Goal: Information Seeking & Learning: Learn about a topic

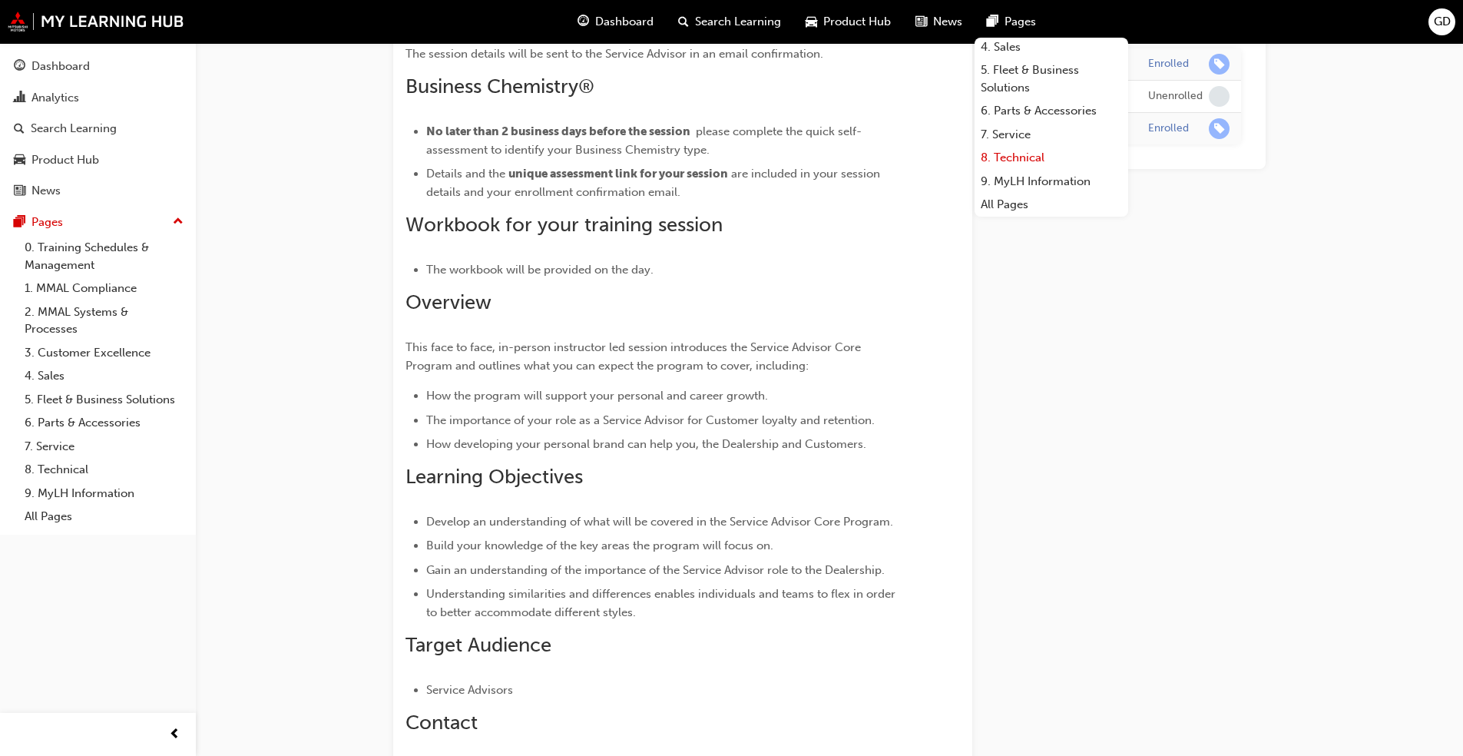
scroll to position [488, 0]
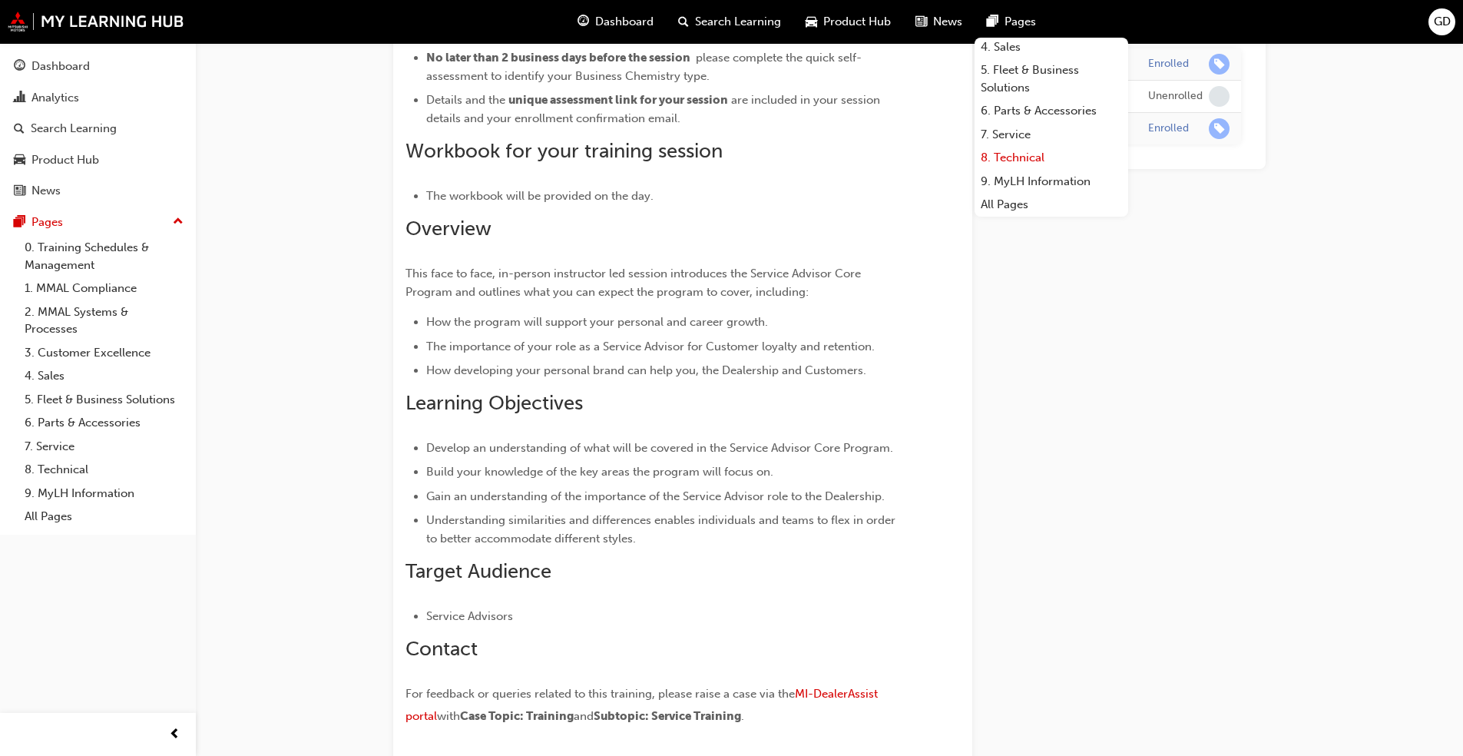
click at [1022, 160] on link "8. Technical" at bounding box center [1052, 158] width 154 height 24
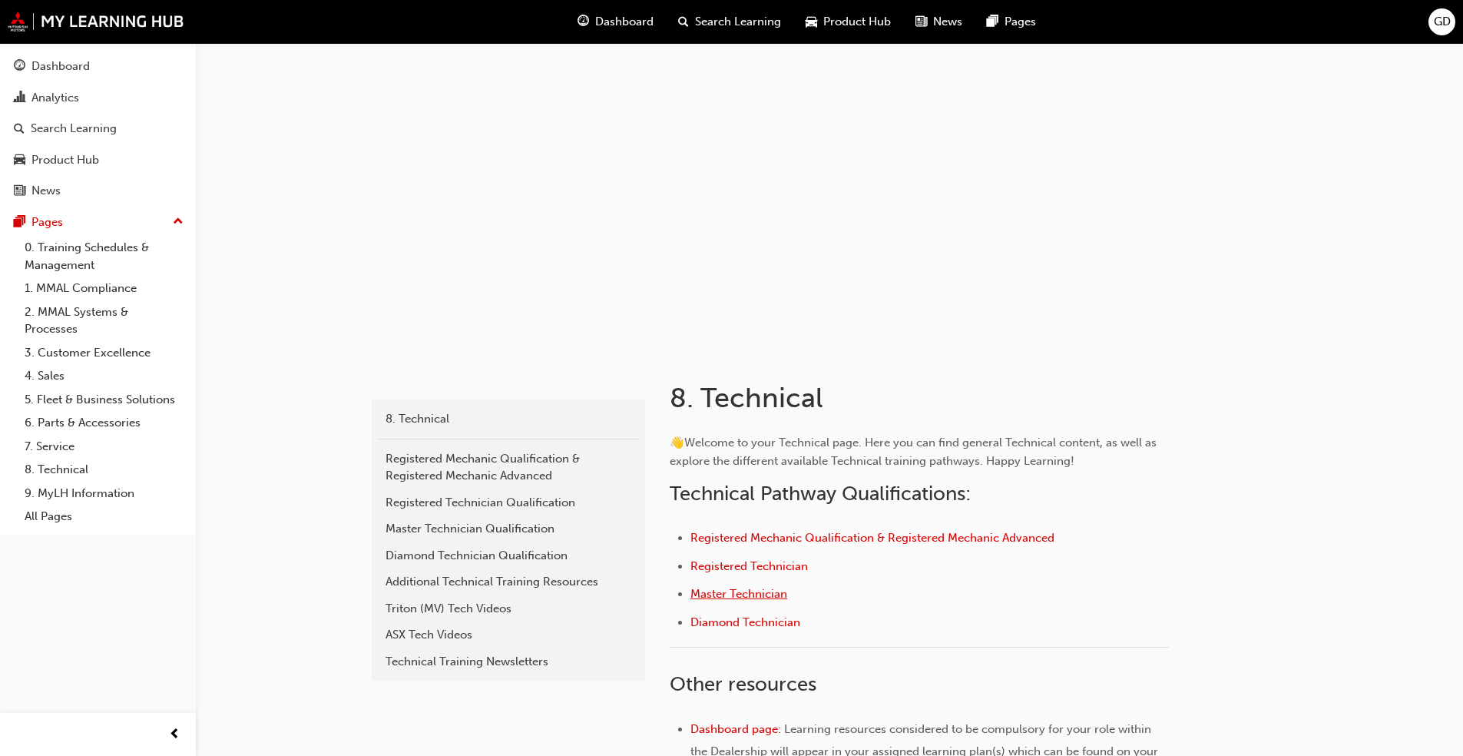
click at [753, 596] on span "Master Technician" at bounding box center [738, 594] width 97 height 14
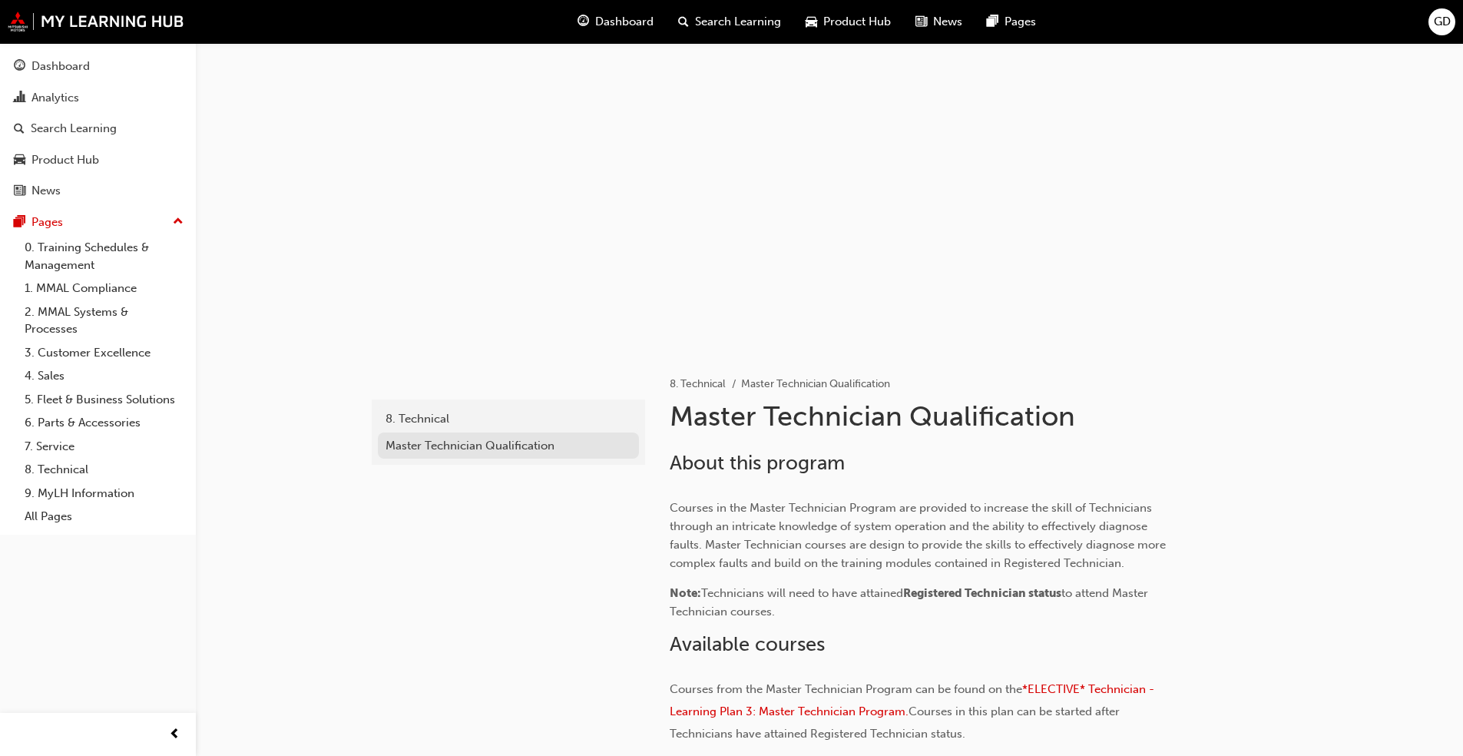
click at [531, 451] on div "Master Technician Qualification" at bounding box center [509, 446] width 246 height 18
click at [1164, 61] on div at bounding box center [830, 196] width 922 height 307
click at [1070, 132] on div at bounding box center [830, 196] width 922 height 307
click at [958, 147] on div at bounding box center [830, 196] width 922 height 307
click at [909, 313] on div at bounding box center [830, 196] width 922 height 307
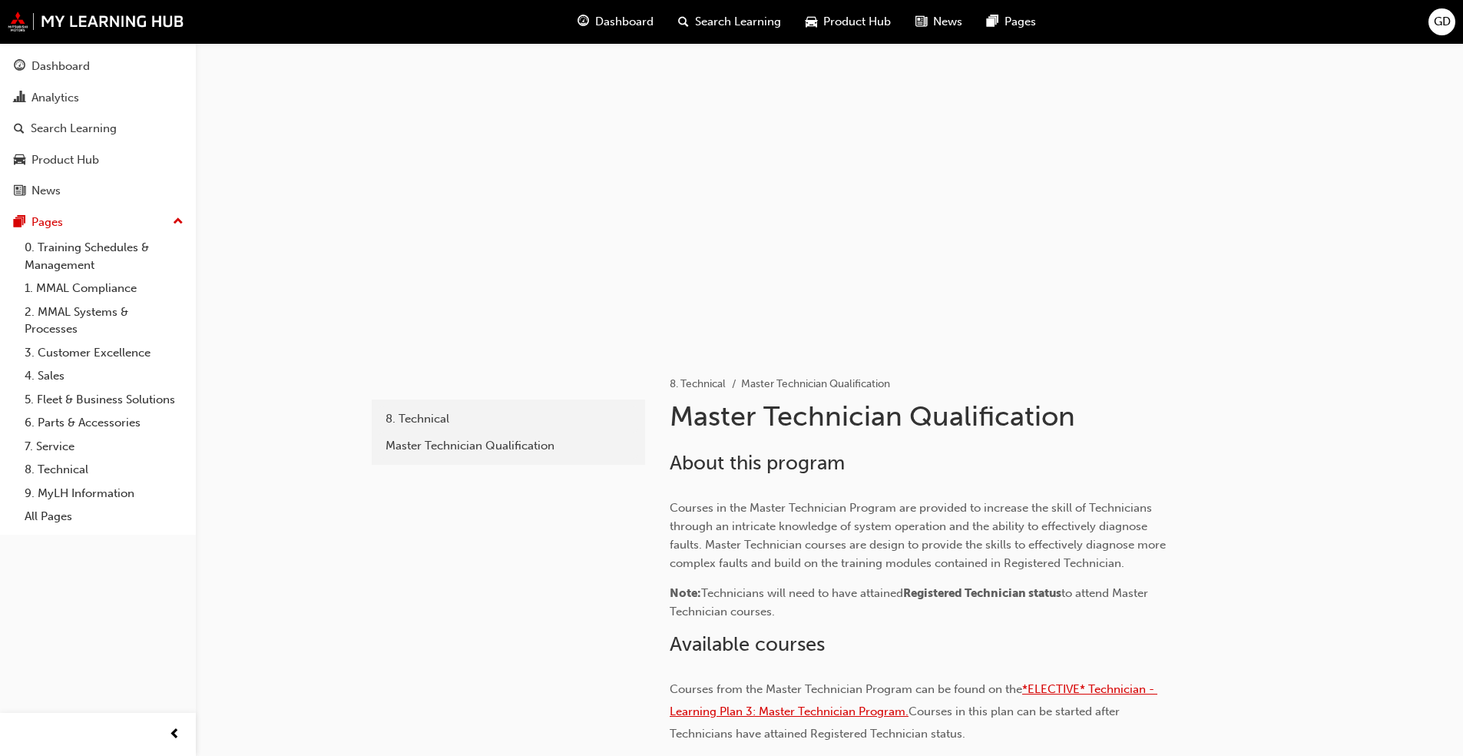
click at [1061, 689] on span "*ELECTIVE* Technician - Learning Plan 3: Master Technician Program." at bounding box center [914, 700] width 488 height 36
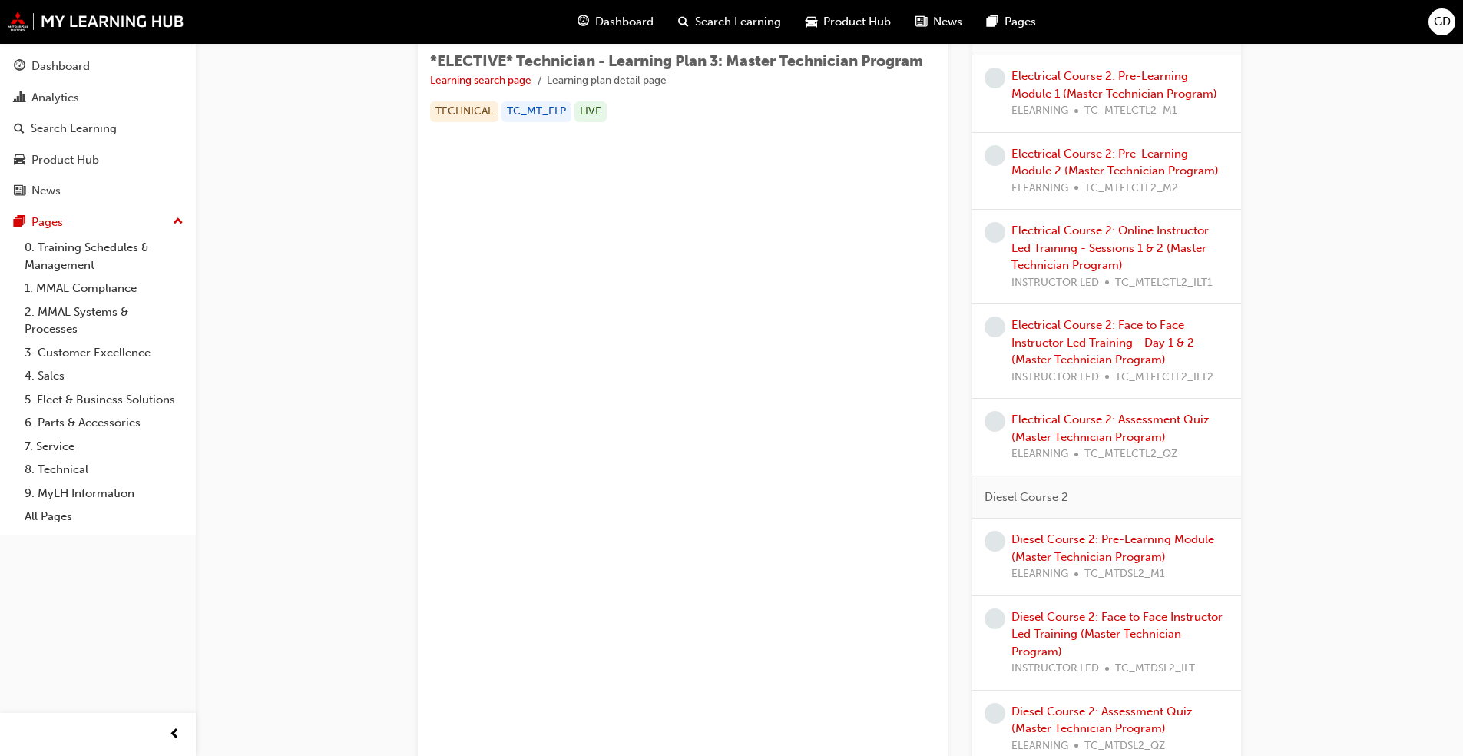
scroll to position [154, 0]
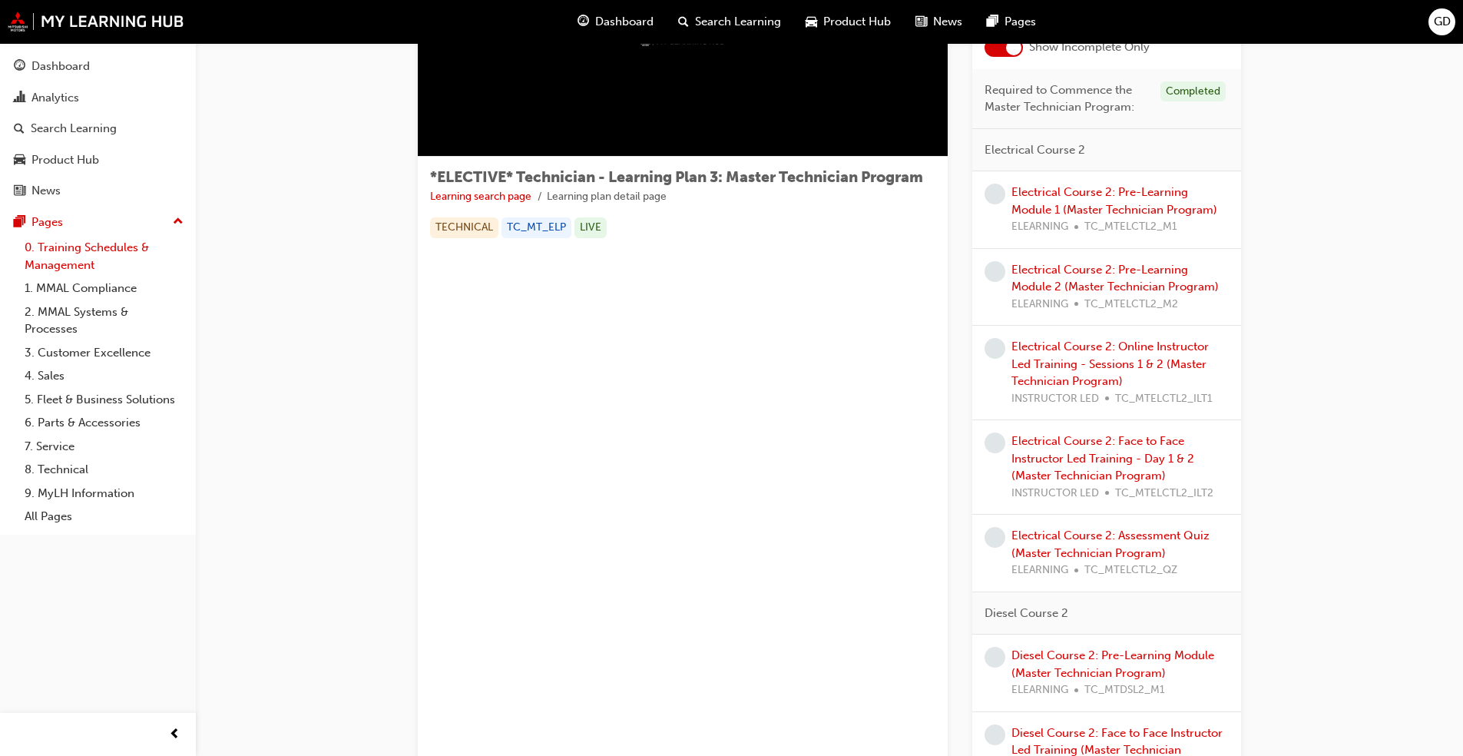
click at [115, 243] on link "0. Training Schedules & Management" at bounding box center [103, 256] width 171 height 41
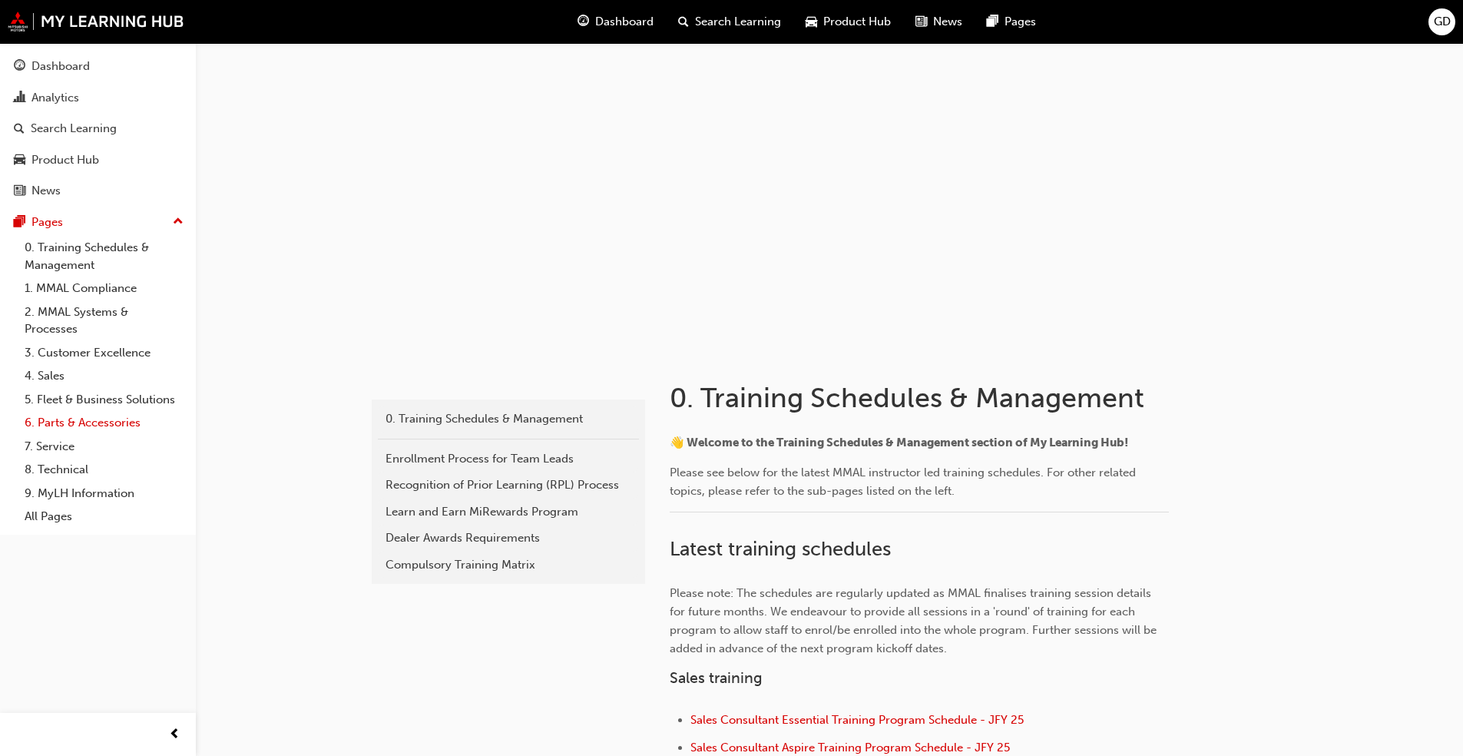
click at [105, 415] on link "6. Parts & Accessories" at bounding box center [103, 423] width 171 height 24
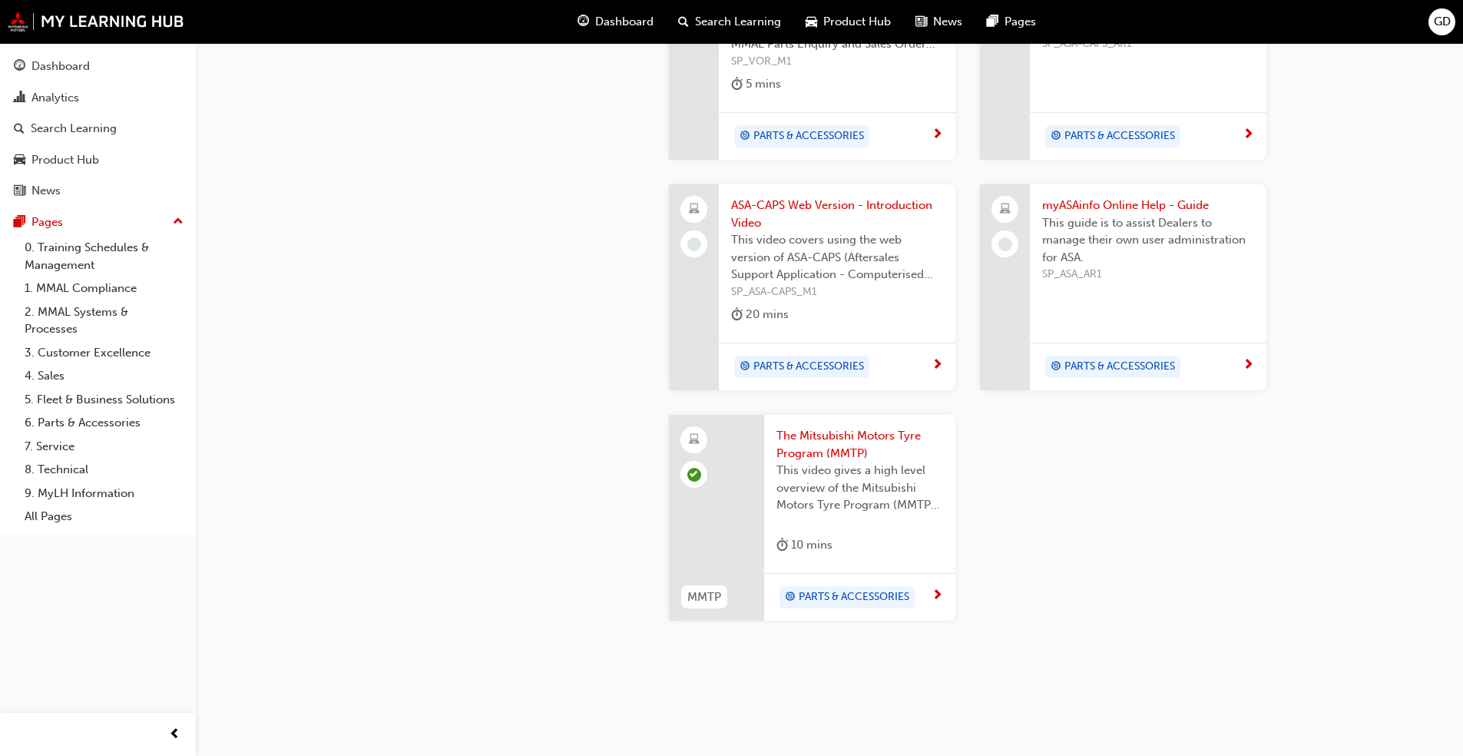
scroll to position [1435, 0]
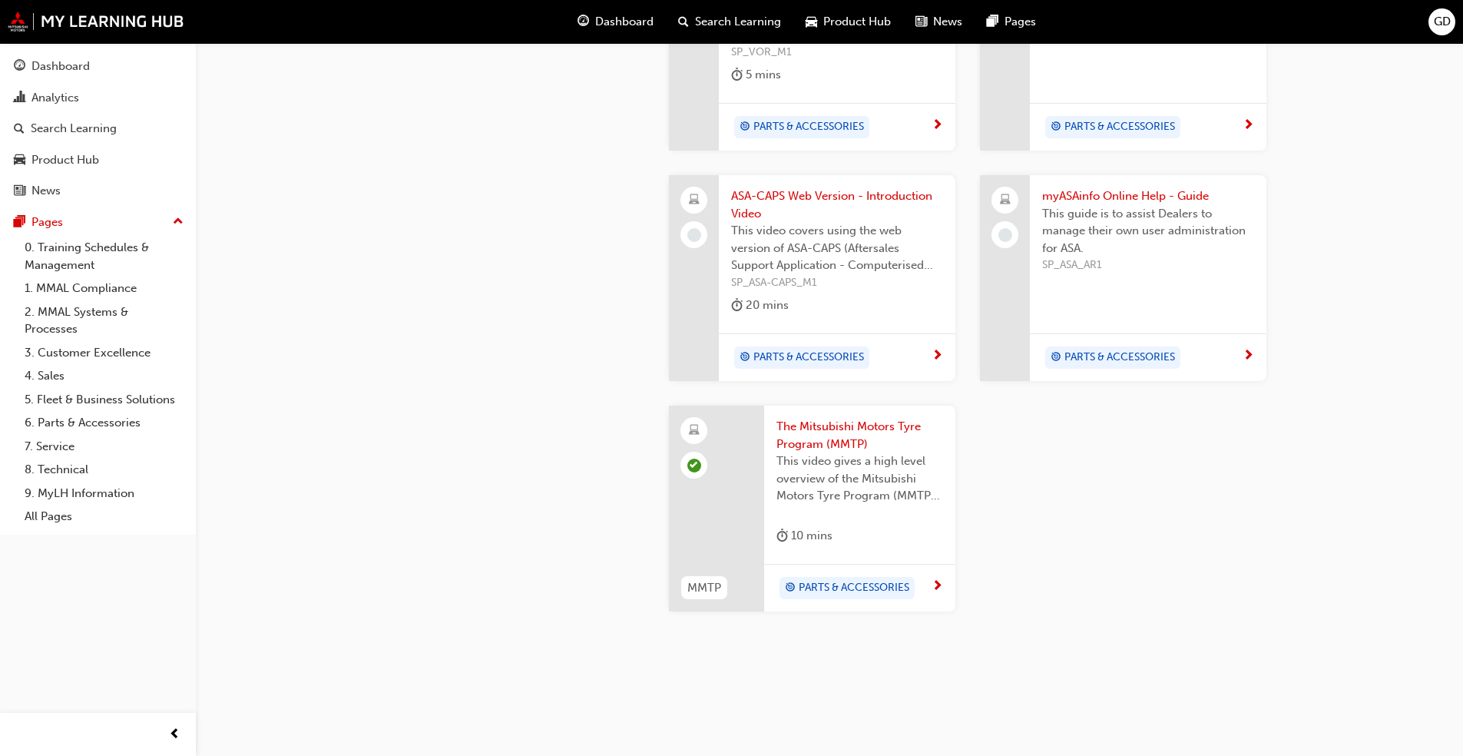
click at [833, 425] on span "The Mitsubishi Motors Tyre Program (MMTP)" at bounding box center [859, 435] width 167 height 35
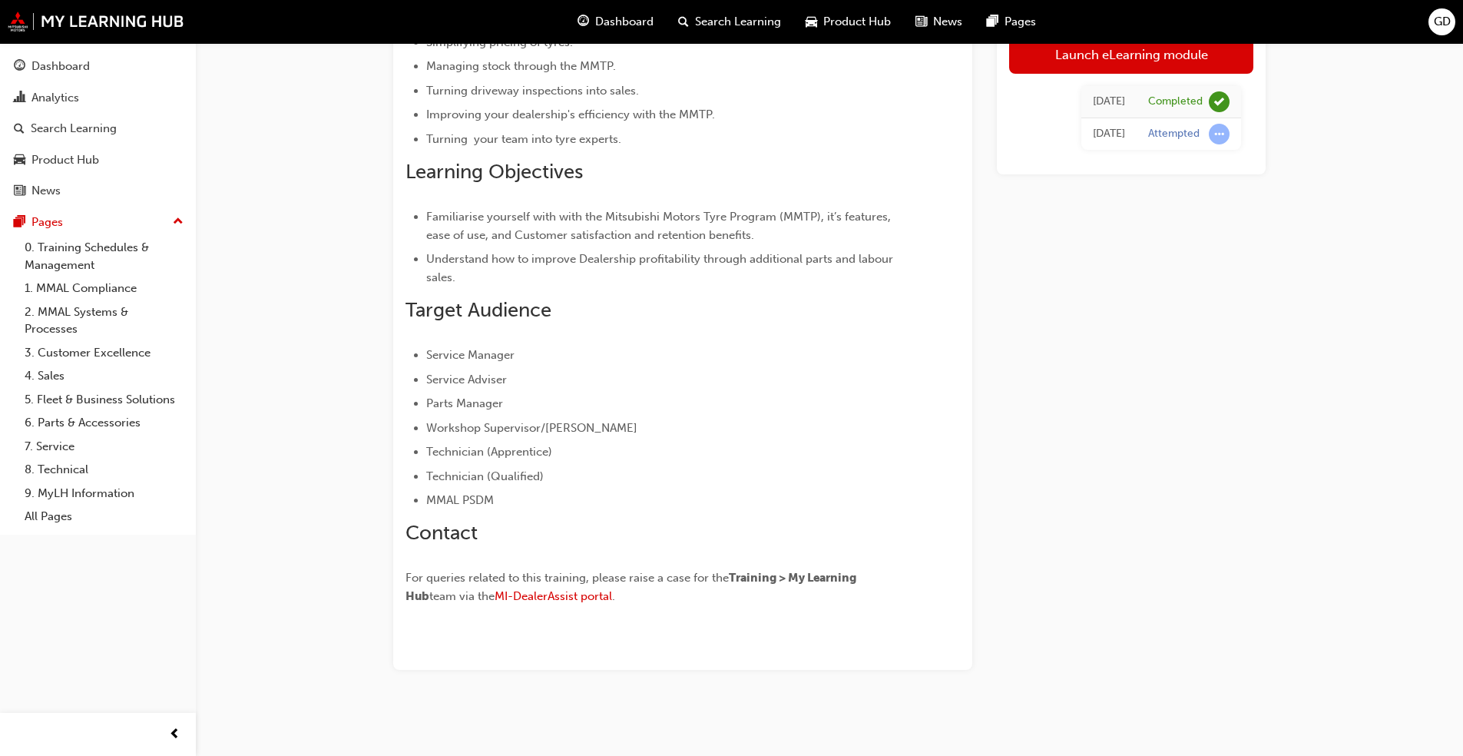
scroll to position [324, 0]
drag, startPoint x: 829, startPoint y: 426, endPoint x: 1198, endPoint y: 280, distance: 396.7
click at [1198, 280] on div "Launch eLearning module Fri 27 Aug 2021 Completed Fri 27 Aug 2021 Attempted" at bounding box center [1131, 241] width 269 height 854
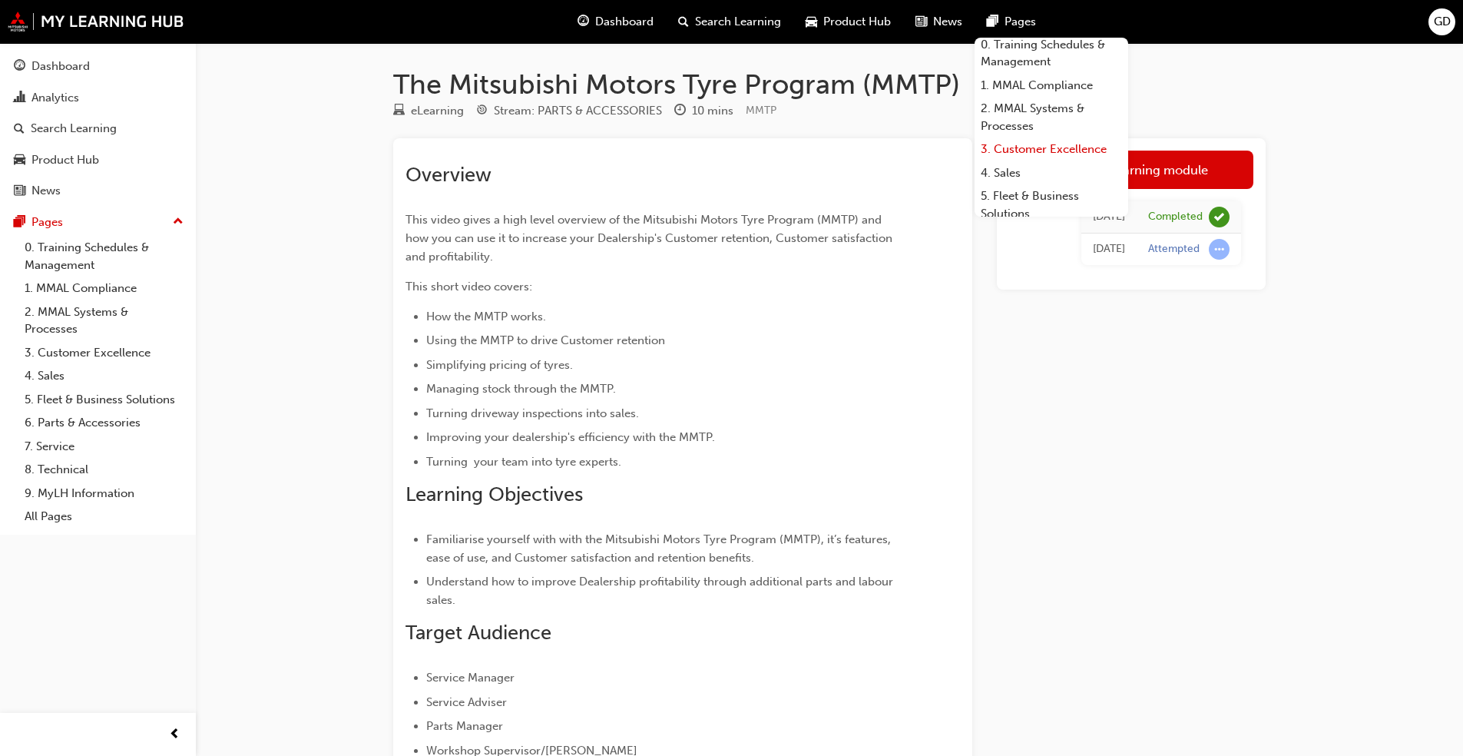
scroll to position [0, 0]
click at [1081, 149] on link "3. Customer Excellence" at bounding box center [1052, 154] width 154 height 24
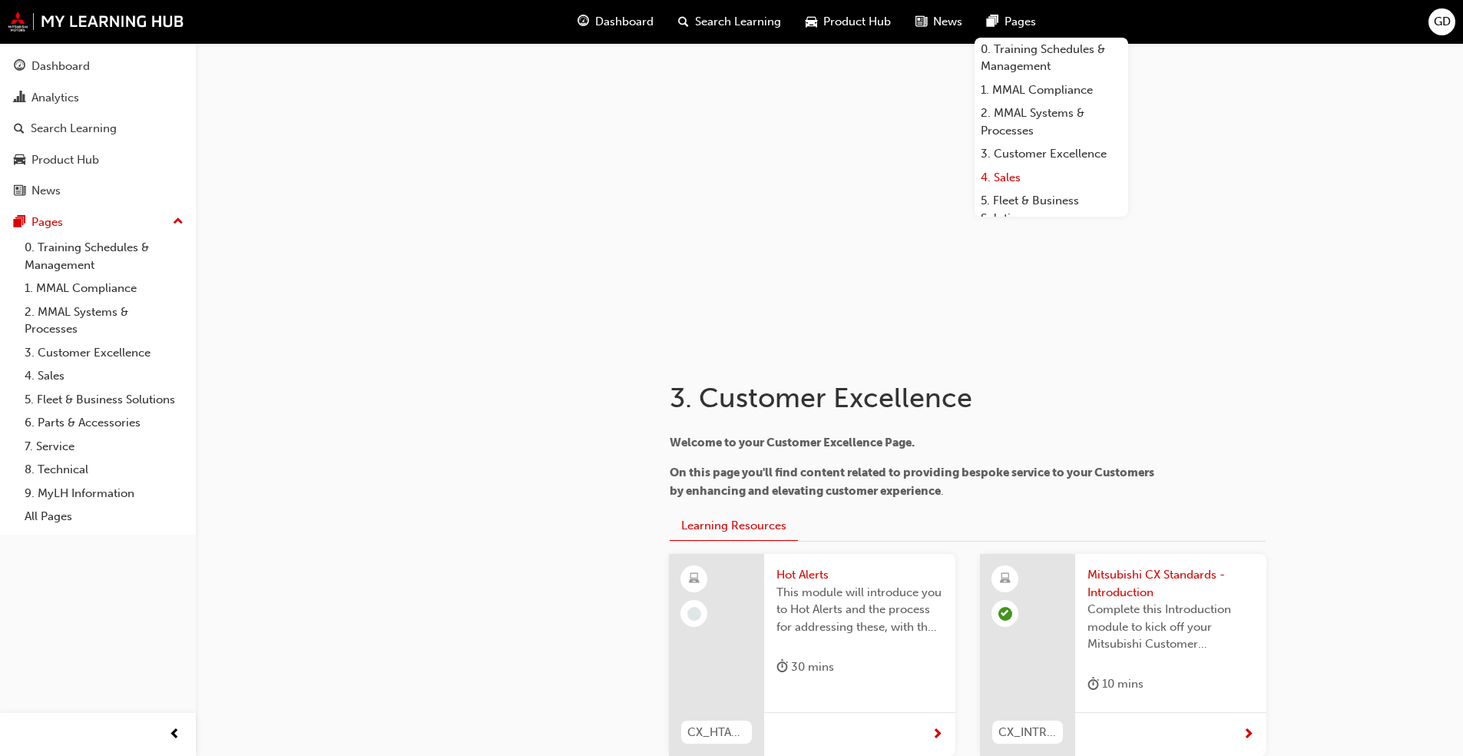
click at [1002, 175] on link "4. Sales" at bounding box center [1052, 178] width 154 height 24
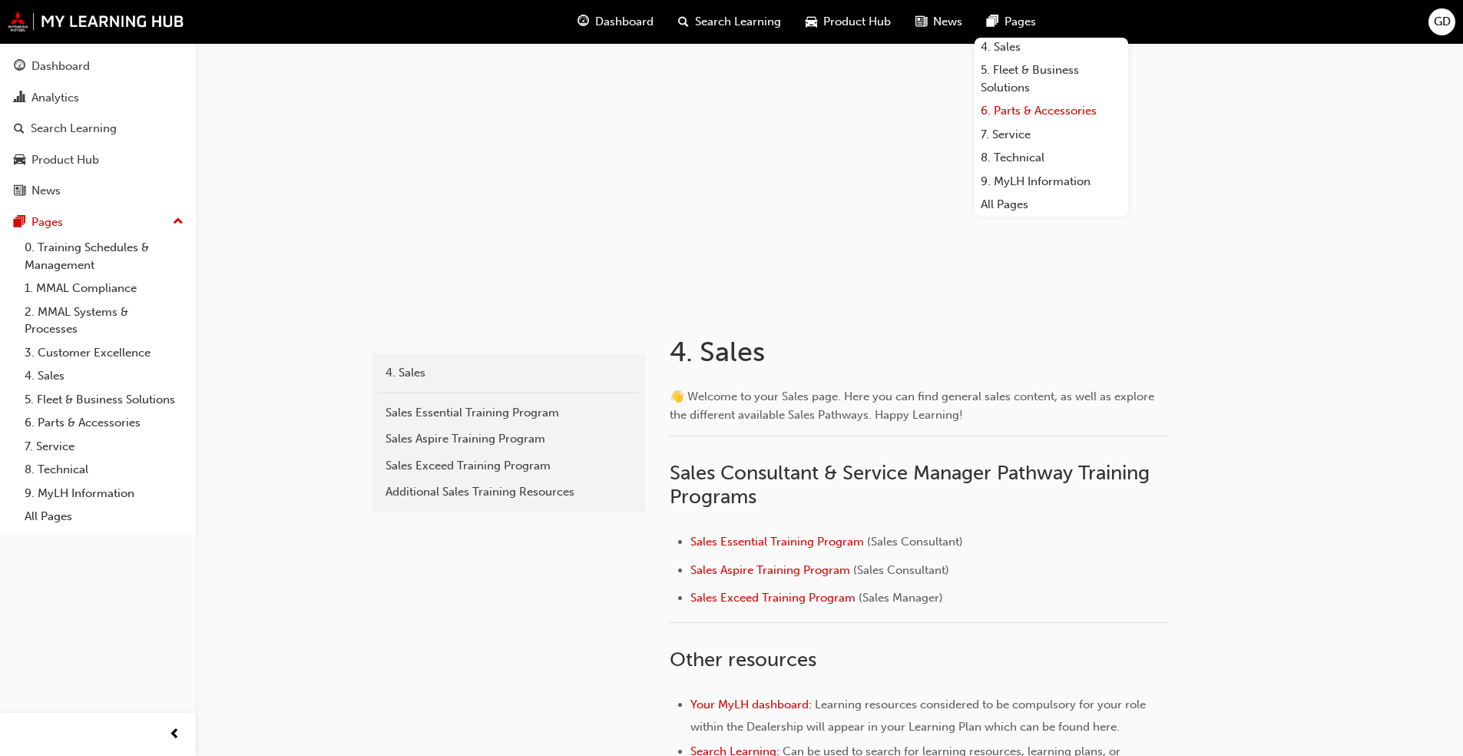
scroll to position [77, 0]
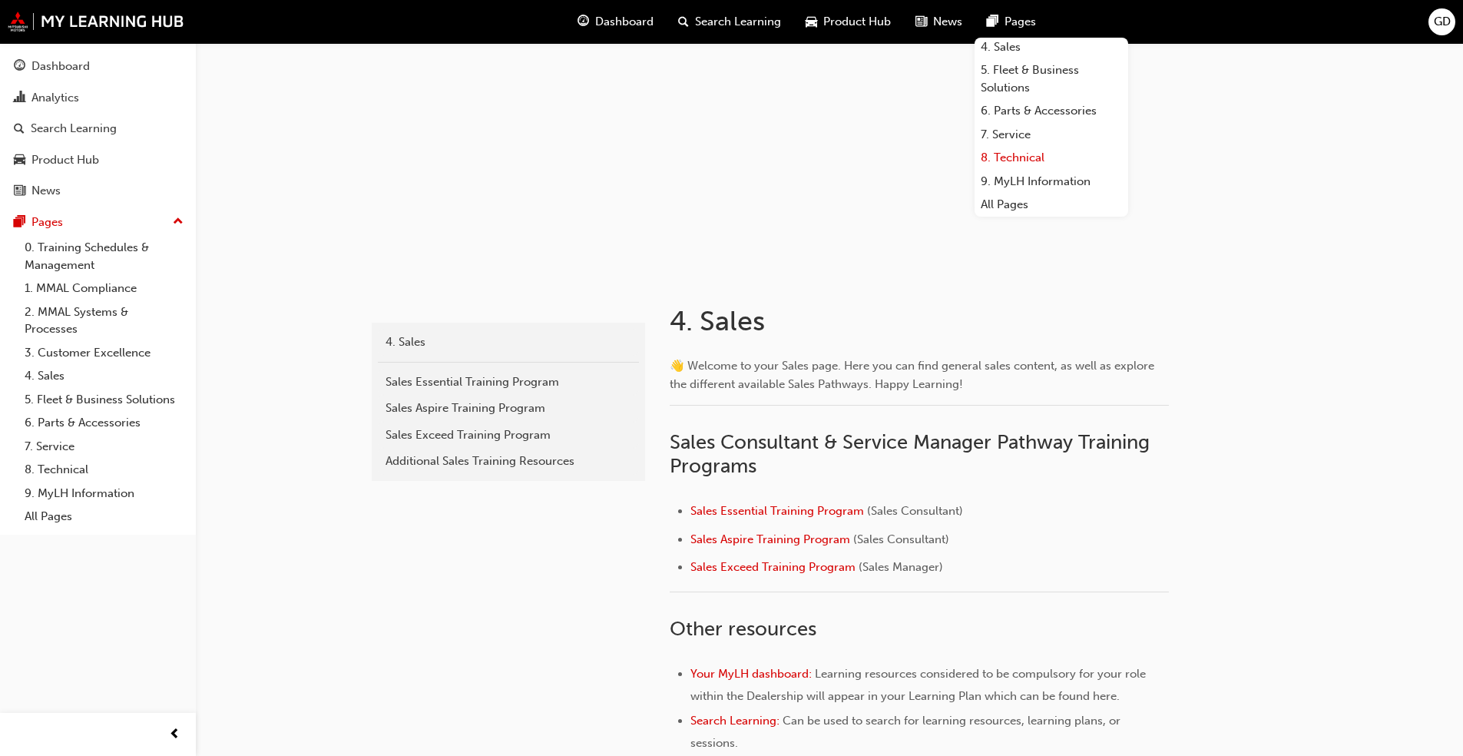
click at [1025, 163] on link "8. Technical" at bounding box center [1052, 158] width 154 height 24
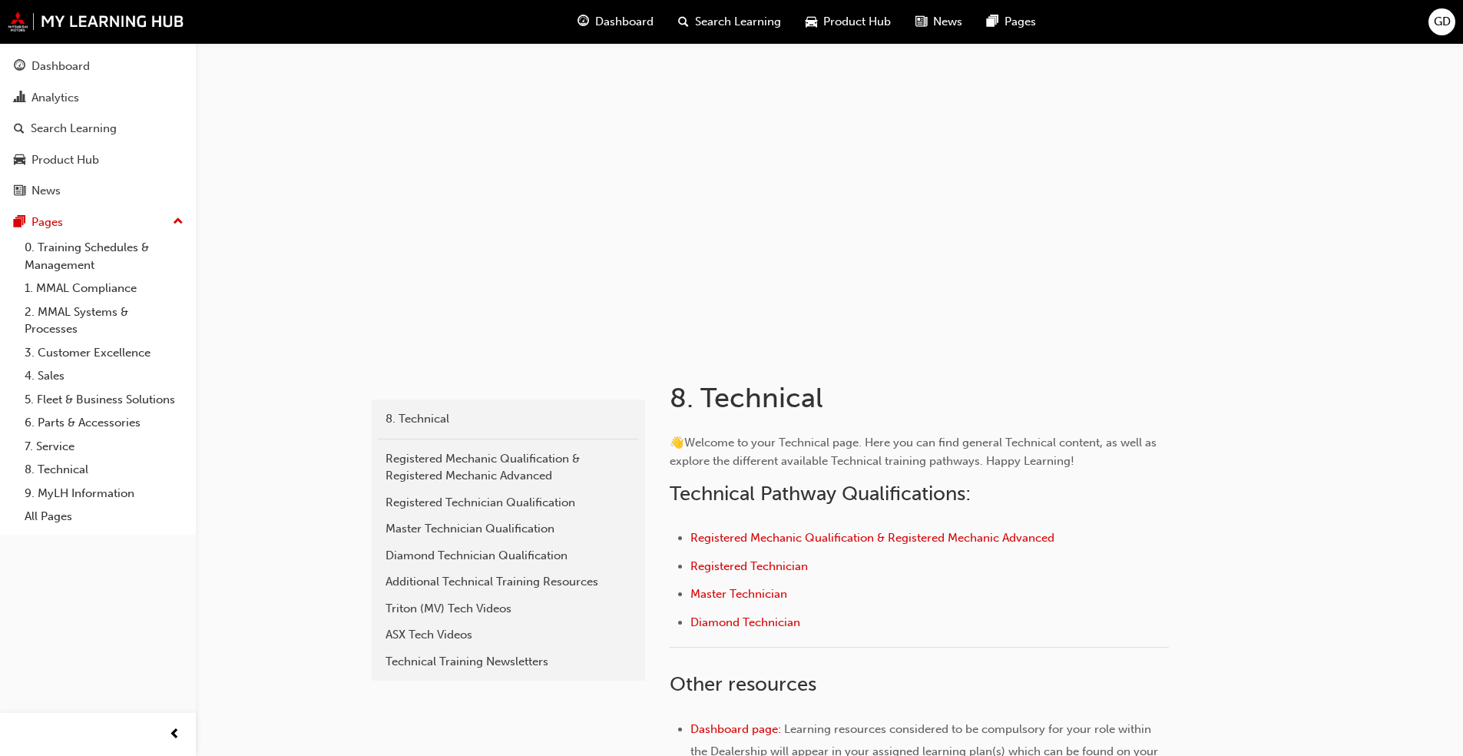
click at [1236, 388] on div at bounding box center [1219, 401] width 92 height 40
click at [617, 21] on span "Dashboard" at bounding box center [624, 22] width 58 height 18
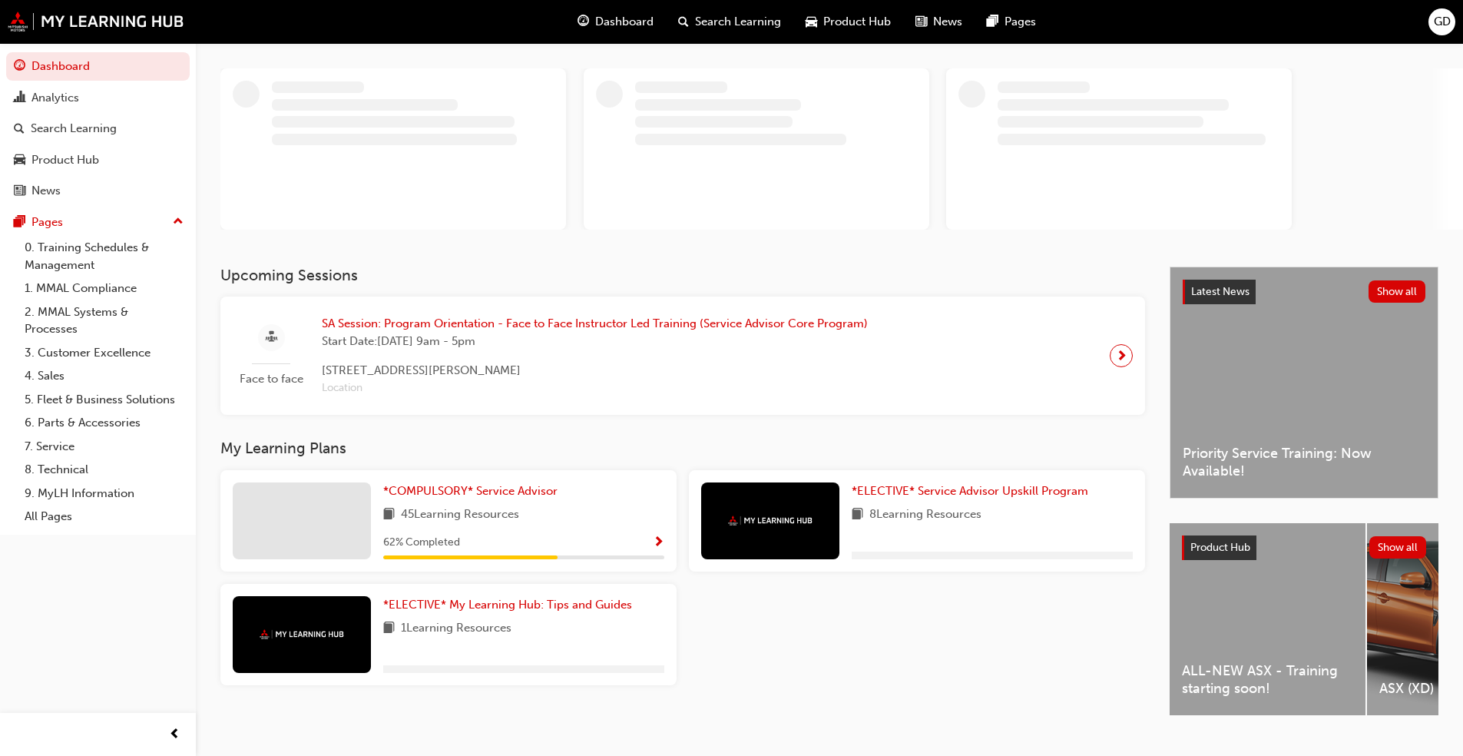
scroll to position [101, 0]
